Goal: Navigation & Orientation: Go to known website

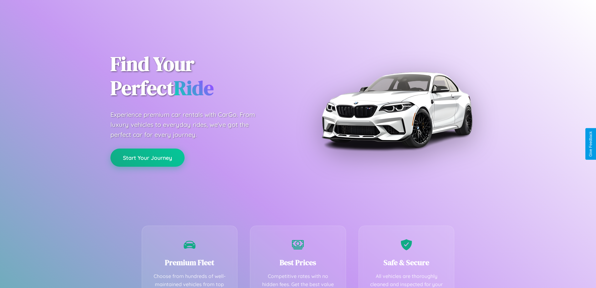
click at [147, 158] on button "Start Your Journey" at bounding box center [147, 157] width 74 height 18
click at [147, 157] on button "Start Your Journey" at bounding box center [147, 157] width 74 height 18
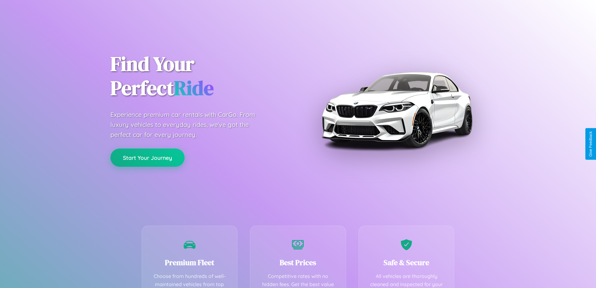
click at [147, 157] on button "Start Your Journey" at bounding box center [147, 157] width 74 height 18
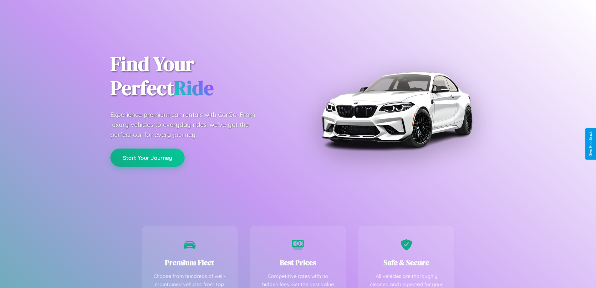
click at [147, 157] on button "Start Your Journey" at bounding box center [147, 157] width 74 height 18
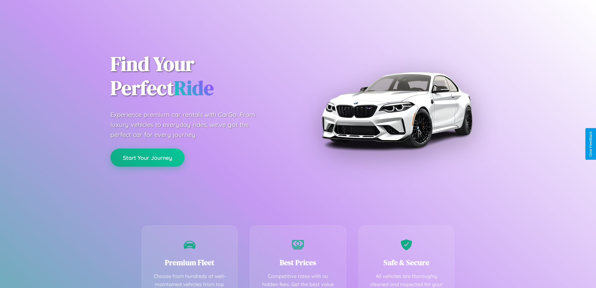
click at [147, 157] on button "Start Your Journey" at bounding box center [147, 157] width 74 height 18
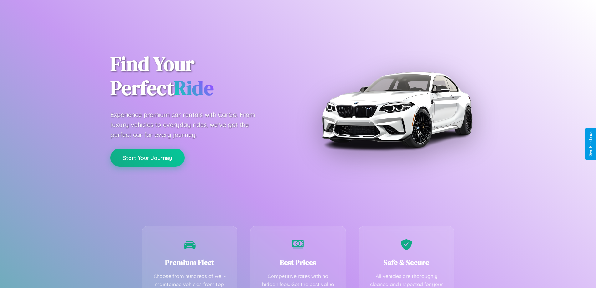
click at [147, 157] on button "Start Your Journey" at bounding box center [147, 157] width 74 height 18
